Goal: Task Accomplishment & Management: Manage account settings

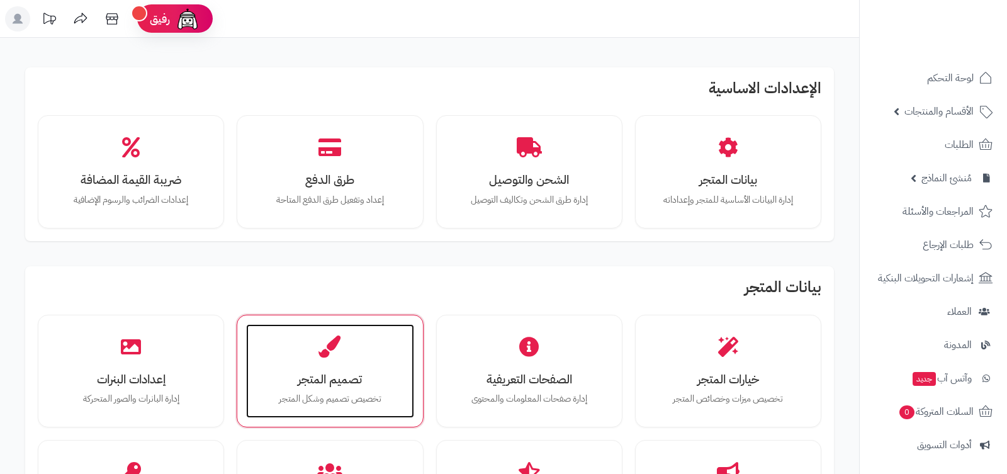
click at [328, 362] on div "تصميم المتجر تخصيص تصميم وشكل المتجر" at bounding box center [329, 371] width 167 height 94
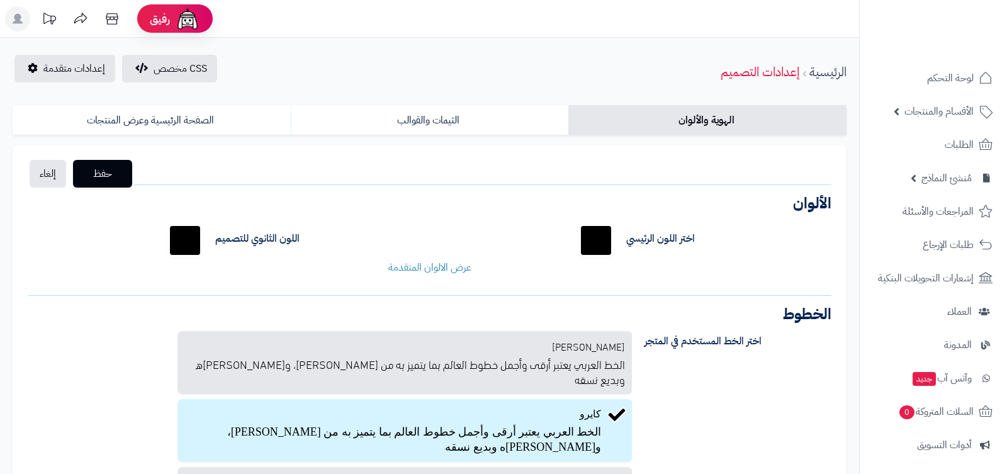
click at [440, 122] on link "الثيمات والقوالب" at bounding box center [430, 120] width 278 height 30
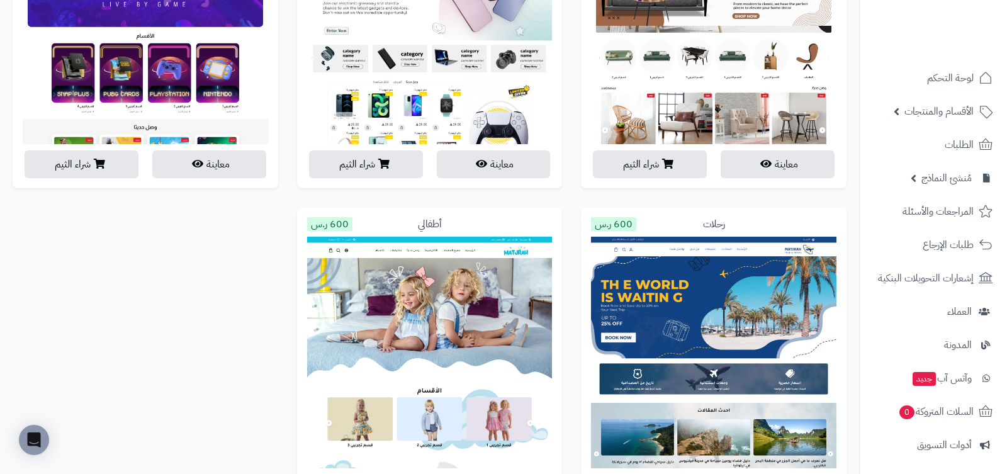
scroll to position [2710, 0]
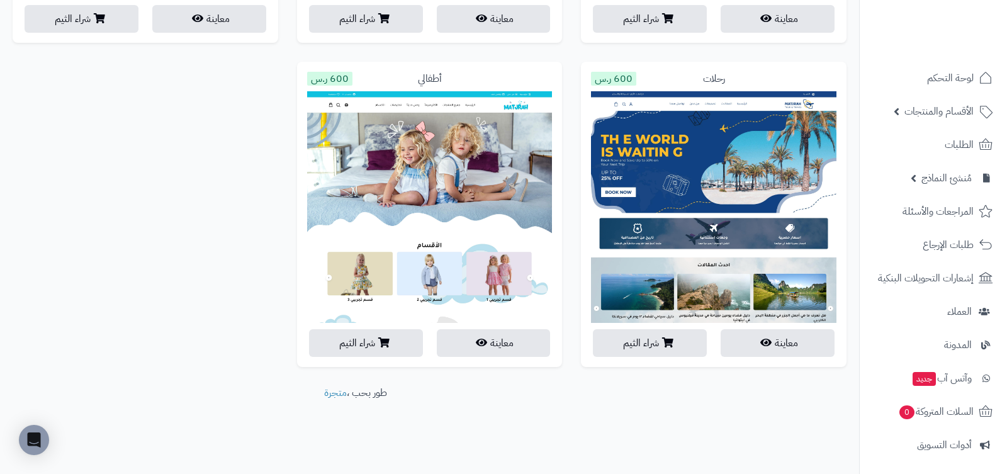
click at [566, 108] on div "أطفالي 600 ر.س معاينة شراء الثيم" at bounding box center [430, 224] width 284 height 324
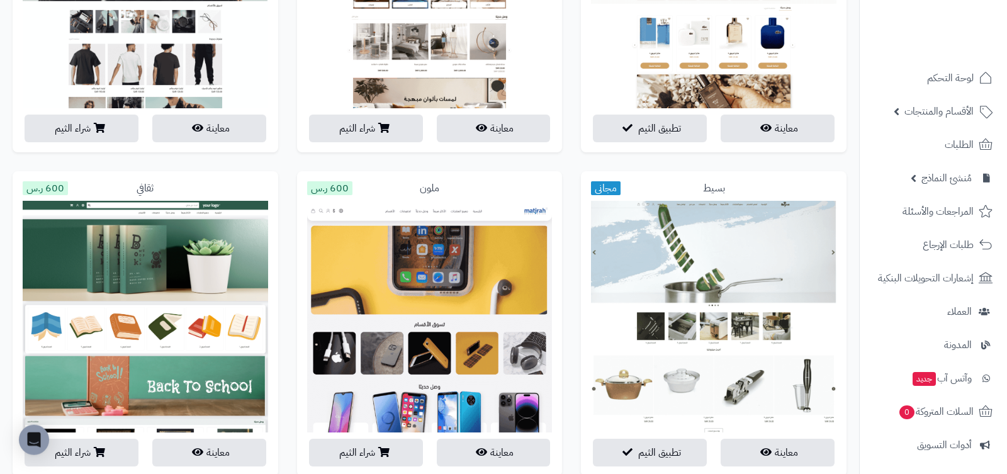
scroll to position [997, 0]
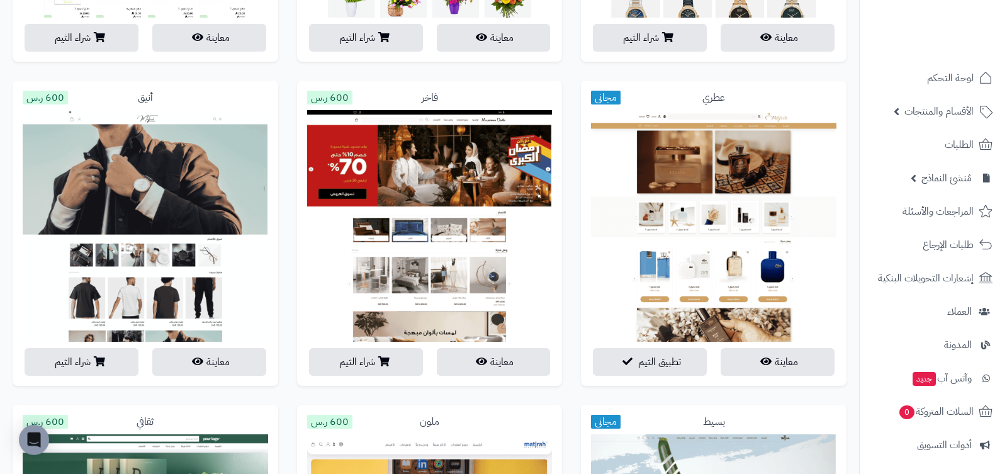
scroll to position [751, 0]
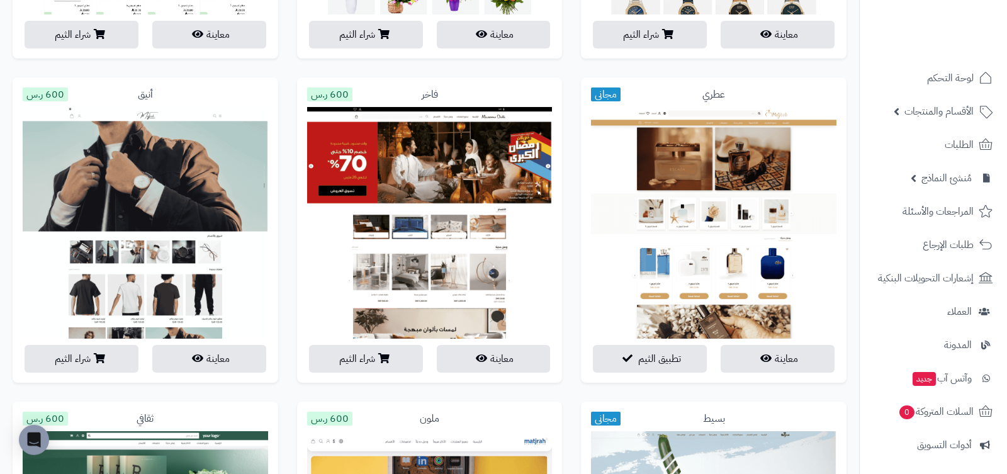
drag, startPoint x: 283, startPoint y: 62, endPoint x: 285, endPoint y: 401, distance: 339.2
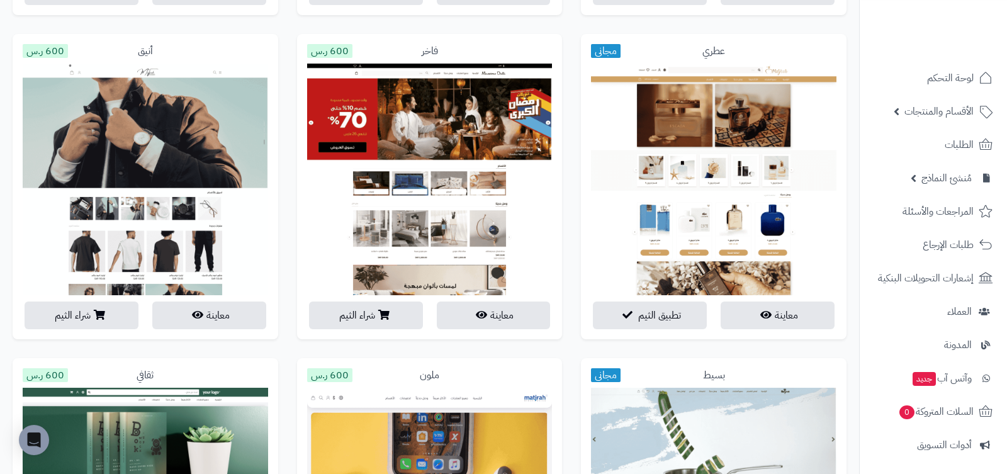
scroll to position [755, 0]
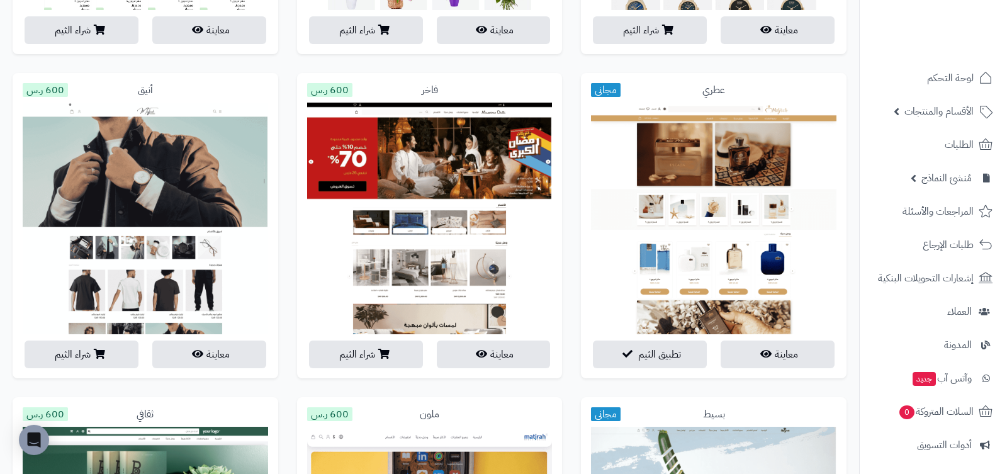
click at [284, 335] on div "أنيق 600 ر.س معاينة شراء الثيم" at bounding box center [145, 235] width 284 height 324
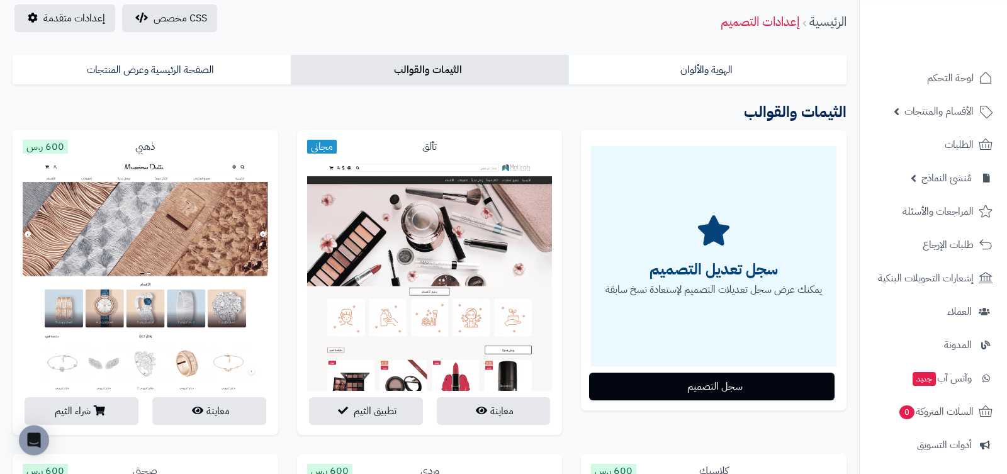
scroll to position [0, 0]
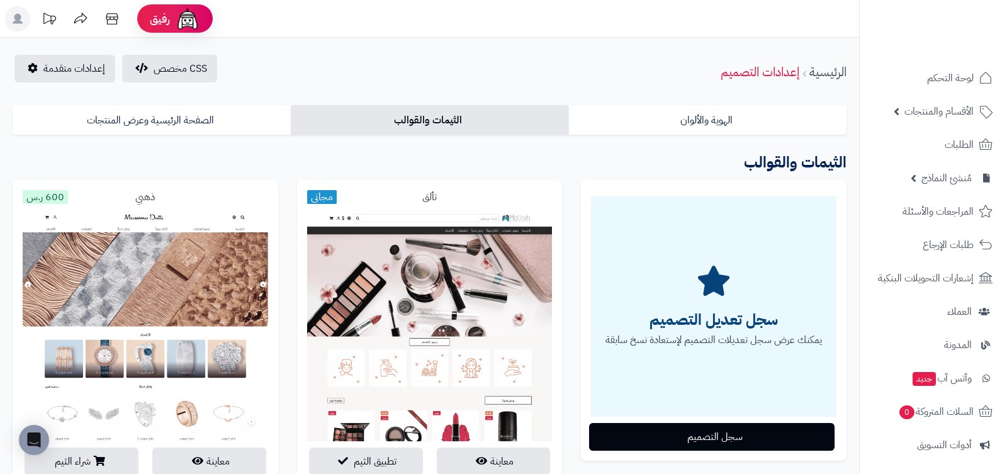
drag, startPoint x: 360, startPoint y: 138, endPoint x: 376, endPoint y: 152, distance: 21.0
click at [539, 26] on header "رفيق ! الطلبات معالجة مكتمل إرجاع المنتجات العملاء المتواجدون الان 6 عملاء منتظ…" at bounding box center [503, 19] width 1007 height 38
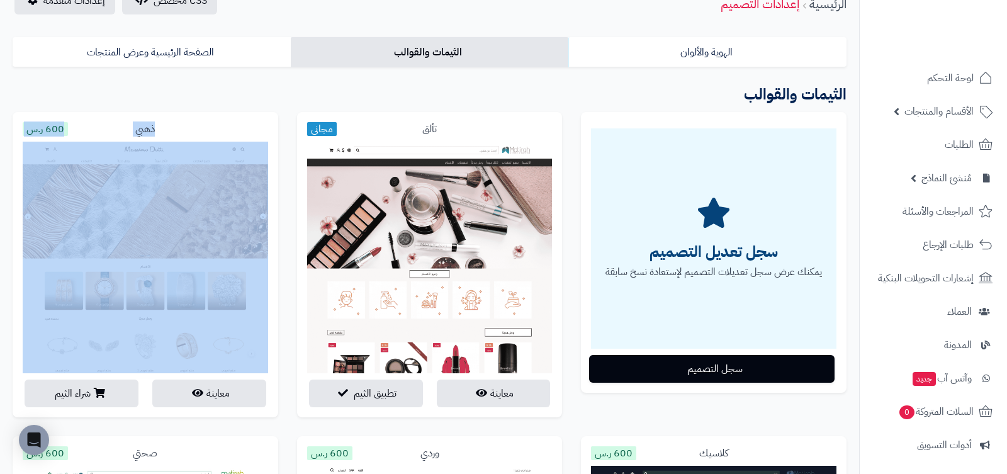
drag, startPoint x: 539, startPoint y: 26, endPoint x: 131, endPoint y: 368, distance: 532.4
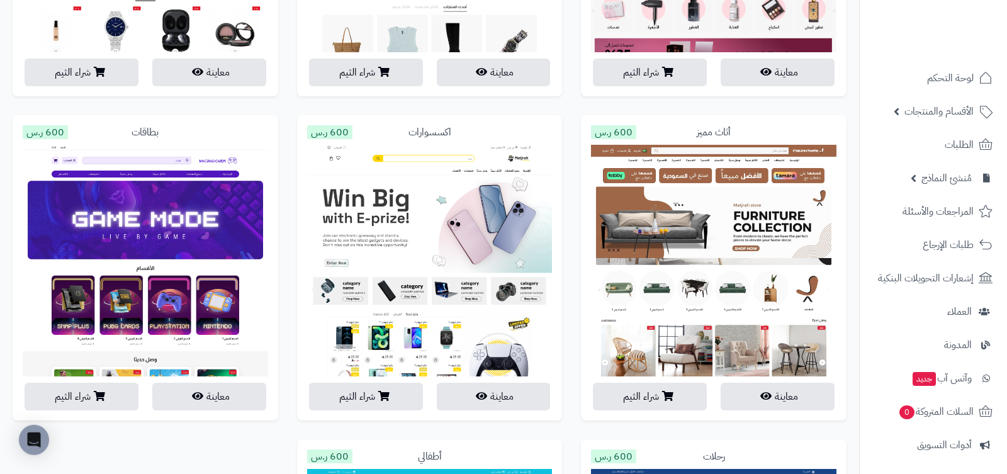
scroll to position [2710, 0]
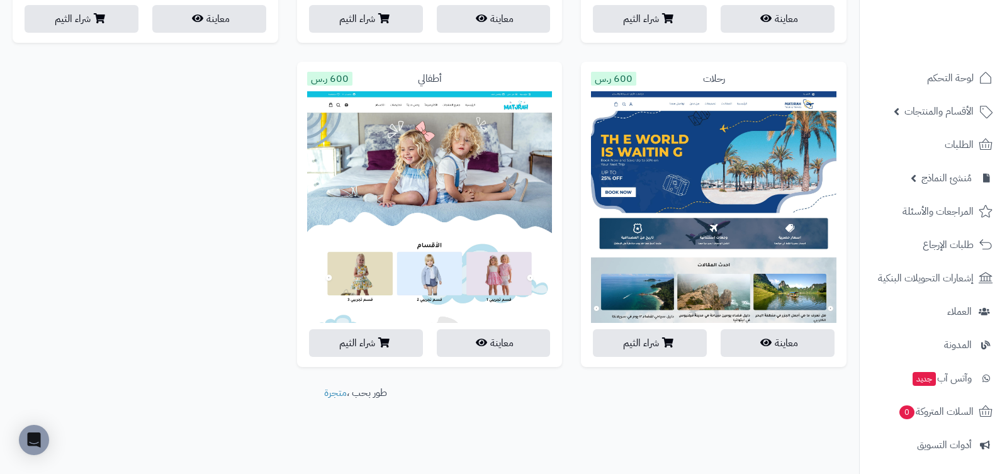
click at [270, 410] on footer "طور بحب ، متجرة" at bounding box center [355, 417] width 711 height 63
click at [520, 367] on div "أطفالي 600 ر.س معاينة شراء الثيم" at bounding box center [430, 214] width 266 height 305
click at [564, 62] on div "أطفالي 600 ر.س معاينة شراء الثيم" at bounding box center [430, 224] width 284 height 324
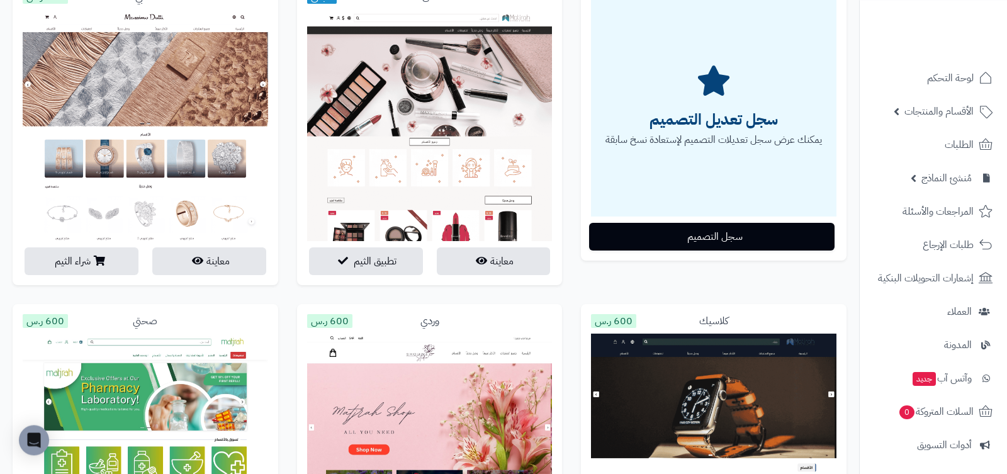
scroll to position [0, 0]
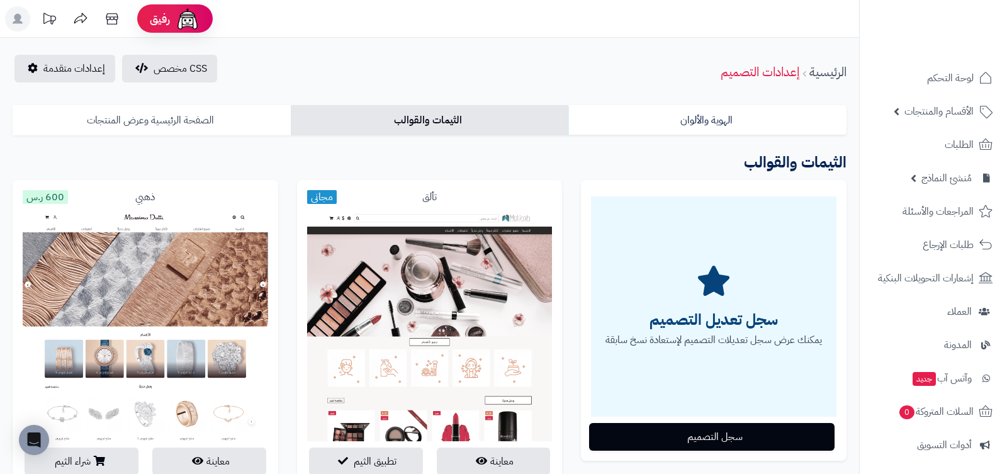
click at [233, 128] on link "الصفحة الرئيسية وعرض المنتجات" at bounding box center [152, 120] width 278 height 30
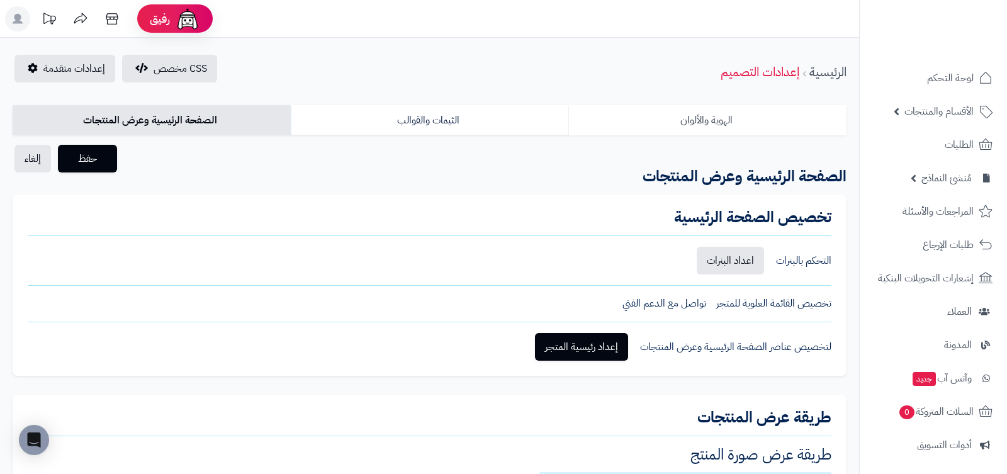
click at [615, 123] on link "الهوية والألوان" at bounding box center [707, 120] width 278 height 30
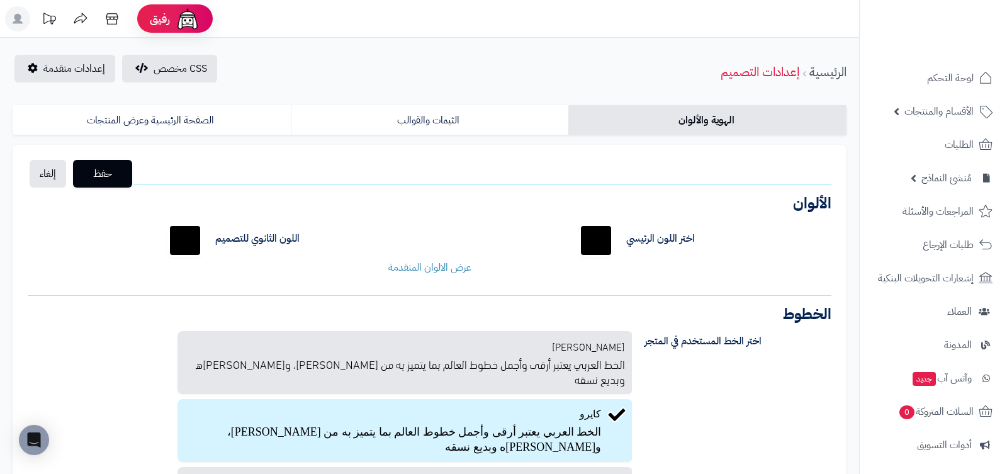
click at [709, 76] on div "CSS مخصص إعدادات متقدمة الرئيسية إعدادات التصميم" at bounding box center [429, 72] width 859 height 35
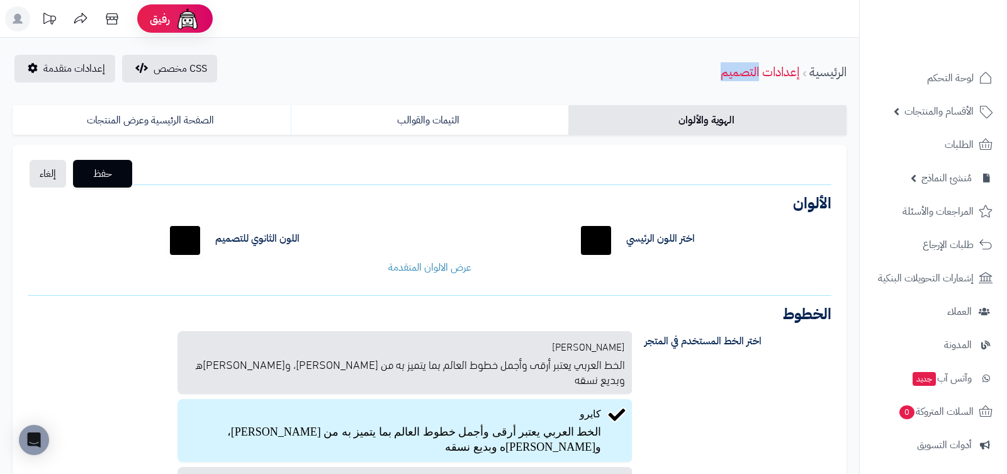
click at [709, 76] on div "CSS مخصص إعدادات متقدمة الرئيسية إعدادات التصميم" at bounding box center [429, 72] width 859 height 35
